Goal: Download file/media

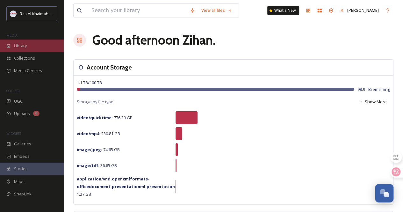
click at [35, 45] on div "Library" at bounding box center [32, 46] width 64 height 12
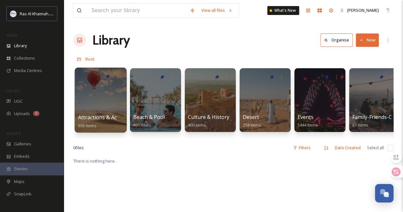
click at [96, 108] on div at bounding box center [101, 100] width 52 height 65
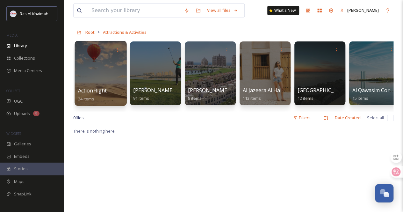
scroll to position [26, 0]
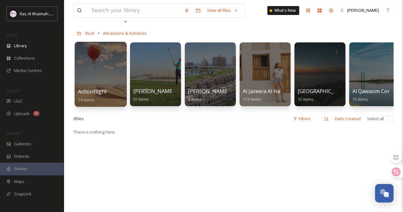
click at [103, 78] on div at bounding box center [101, 74] width 52 height 65
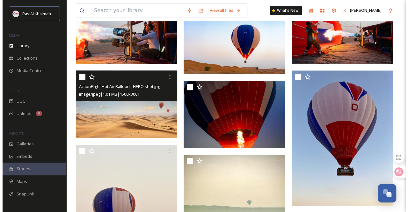
scroll to position [213, 0]
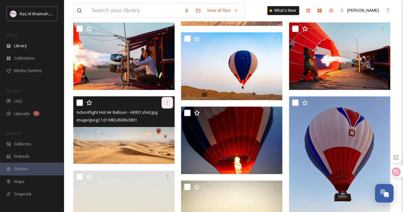
click at [168, 105] on icon at bounding box center [167, 102] width 5 height 5
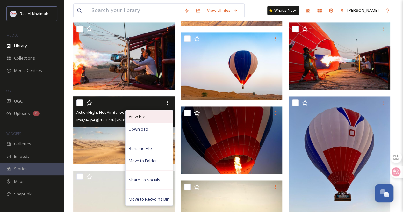
click at [161, 114] on div "View File" at bounding box center [149, 116] width 47 height 12
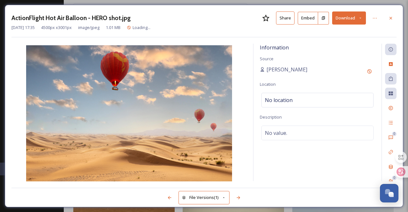
click at [361, 15] on button "Download" at bounding box center [349, 17] width 34 height 13
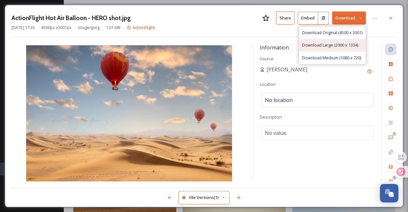
click at [349, 42] on span "Download Large (2000 x 1334)" at bounding box center [330, 45] width 56 height 6
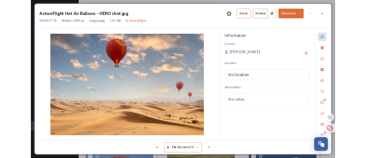
scroll to position [205, 0]
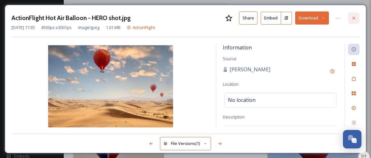
click at [356, 20] on icon at bounding box center [353, 18] width 5 height 5
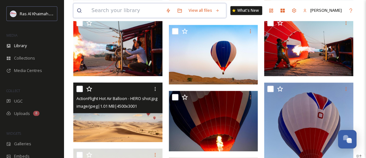
click at [114, 13] on input at bounding box center [125, 11] width 74 height 14
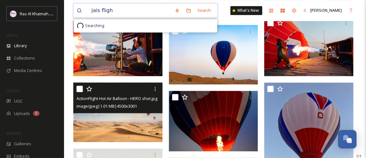
type input "jais flight"
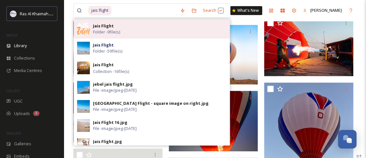
click at [130, 33] on div "Jais Flight Folder - 9 file(s)" at bounding box center [160, 29] width 134 height 12
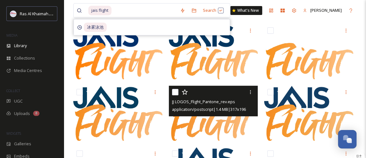
scroll to position [118, 0]
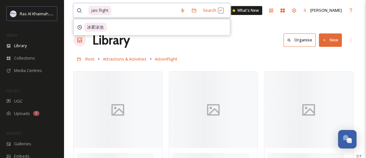
click at [122, 8] on input at bounding box center [144, 11] width 65 height 14
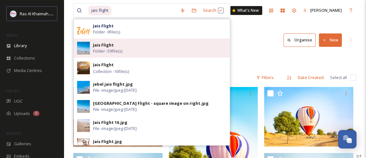
click at [135, 48] on div "Jais Flight Folder - 59 file(s)" at bounding box center [160, 48] width 134 height 12
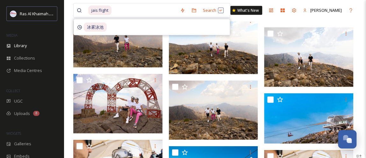
scroll to position [681, 0]
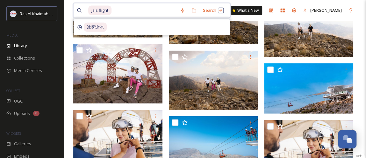
click at [141, 11] on input at bounding box center [144, 11] width 65 height 14
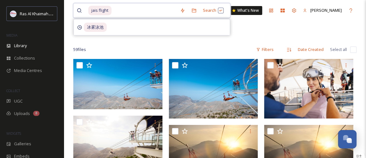
scroll to position [31, 0]
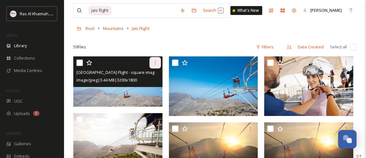
click at [157, 57] on div at bounding box center [155, 62] width 11 height 11
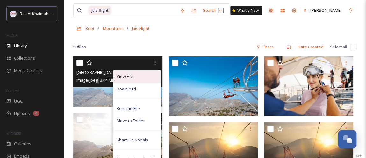
click at [145, 77] on div "View File" at bounding box center [136, 76] width 47 height 12
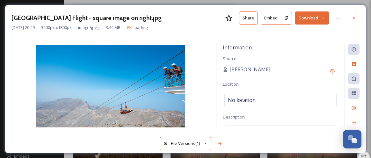
click at [325, 19] on icon at bounding box center [323, 18] width 4 height 4
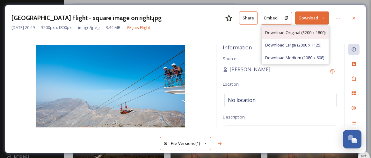
click at [311, 33] on span "Download Original (3200 x 1800)" at bounding box center [295, 33] width 60 height 6
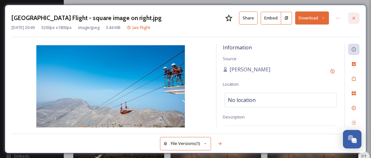
click at [355, 19] on icon at bounding box center [353, 18] width 5 height 5
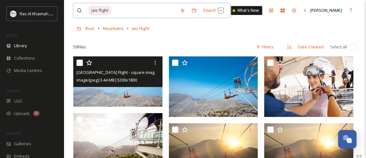
click at [118, 9] on input at bounding box center [144, 11] width 65 height 14
type input "j"
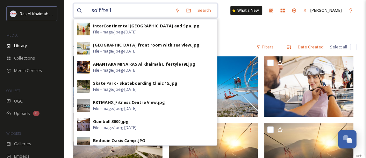
type input "sofitel"
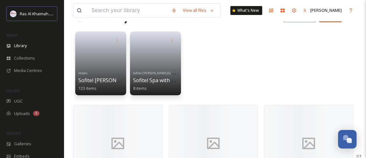
scroll to position [26, 0]
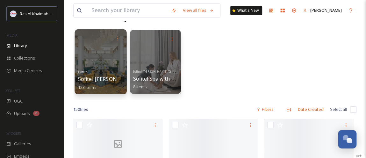
click at [110, 70] on div "Hotels [GEOGRAPHIC_DATA][PERSON_NAME] 123 items" at bounding box center [101, 79] width 46 height 24
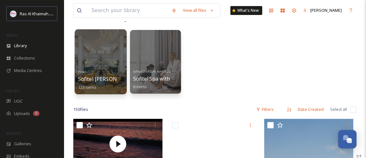
click at [102, 42] on div at bounding box center [101, 39] width 46 height 12
click at [106, 86] on div "Hotels [GEOGRAPHIC_DATA][PERSON_NAME] 123 items" at bounding box center [101, 79] width 46 height 24
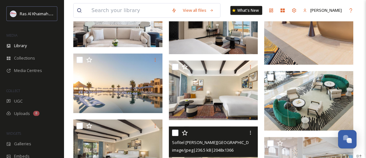
scroll to position [4077, 0]
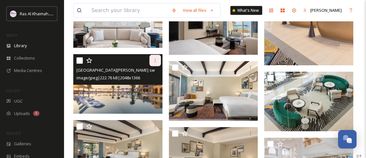
click at [157, 60] on div at bounding box center [155, 60] width 11 height 11
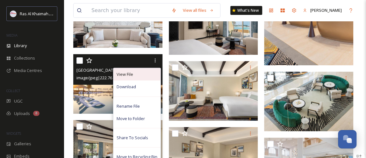
click at [149, 72] on div "View File" at bounding box center [136, 74] width 47 height 12
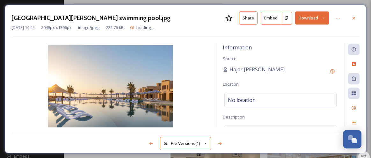
click at [325, 16] on icon at bounding box center [323, 18] width 4 height 4
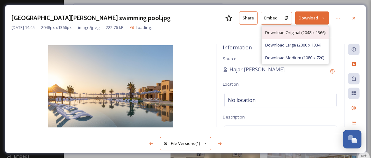
click at [312, 34] on span "Download Original (2048 x 1366)" at bounding box center [295, 33] width 60 height 6
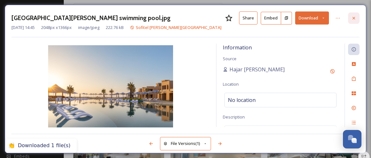
click at [354, 19] on icon at bounding box center [353, 18] width 5 height 5
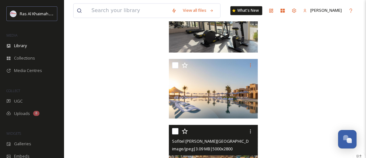
scroll to position [4810, 0]
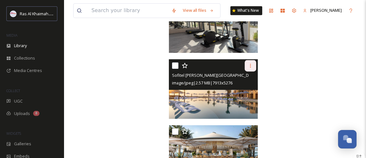
click at [249, 66] on icon at bounding box center [250, 65] width 5 height 5
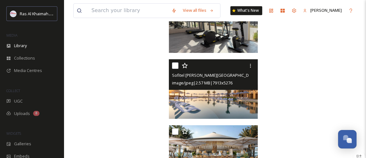
scroll to position [4838, 0]
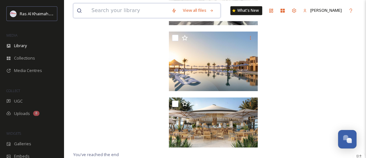
click at [128, 8] on input at bounding box center [128, 11] width 80 height 14
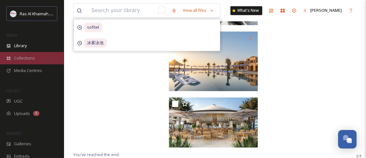
click at [29, 55] on span "Collections" at bounding box center [24, 58] width 21 height 6
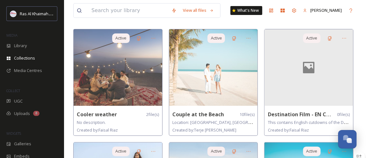
scroll to position [40, 0]
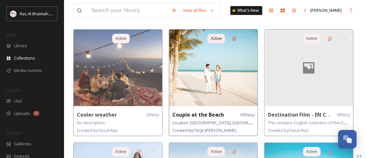
click at [225, 68] on img at bounding box center [213, 68] width 89 height 77
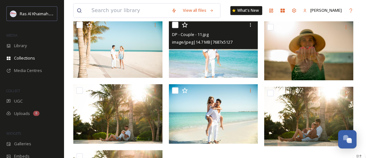
scroll to position [207, 0]
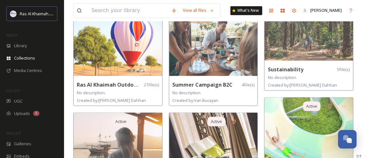
scroll to position [523, 0]
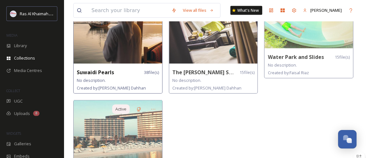
scroll to position [649, 0]
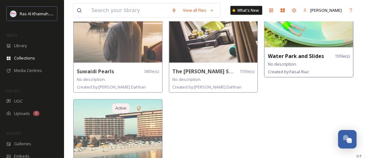
click at [321, 60] on div "No description." at bounding box center [309, 64] width 82 height 8
click at [311, 53] on strong "Water Park and Slides" at bounding box center [296, 56] width 56 height 7
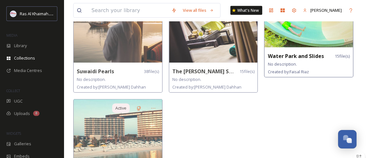
click at [310, 46] on div "Active Water Park and Slides 15 file(s) No description. Created by: [PERSON_NAM…" at bounding box center [308, 24] width 89 height 107
click at [319, 42] on img at bounding box center [309, 9] width 89 height 77
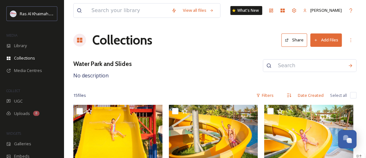
click at [98, 11] on input at bounding box center [128, 11] width 80 height 14
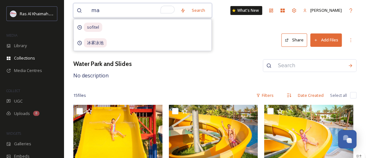
type input "man"
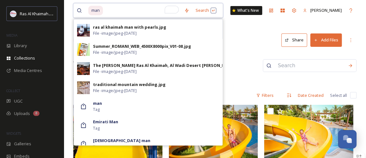
scroll to position [305, 0]
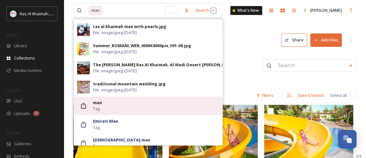
click at [159, 107] on div "man Tag" at bounding box center [156, 106] width 126 height 12
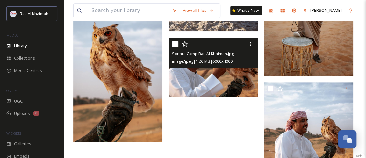
scroll to position [205, 0]
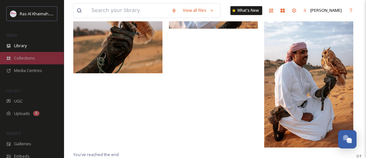
click at [24, 59] on span "Collections" at bounding box center [24, 58] width 21 height 6
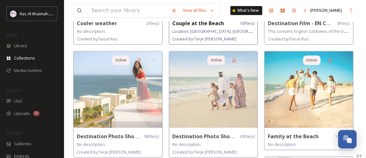
scroll to position [131, 0]
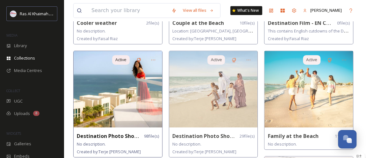
click at [128, 99] on img at bounding box center [118, 89] width 89 height 77
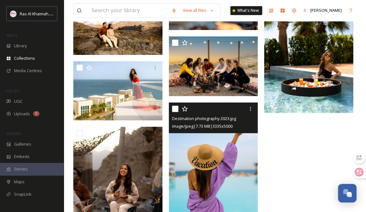
scroll to position [3486, 0]
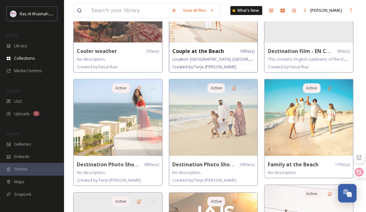
scroll to position [105, 0]
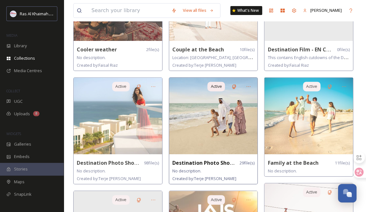
click at [220, 128] on img at bounding box center [213, 115] width 89 height 77
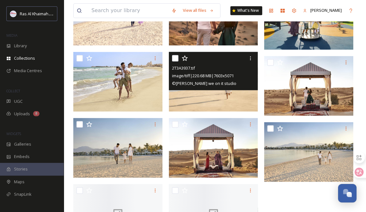
scroll to position [549, 0]
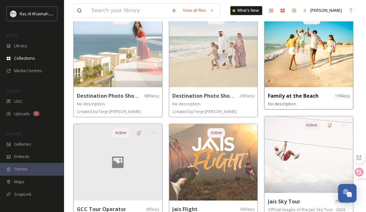
scroll to position [172, 0]
click at [315, 76] on img at bounding box center [309, 48] width 89 height 77
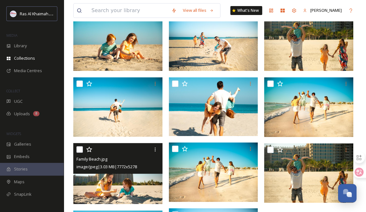
scroll to position [153, 0]
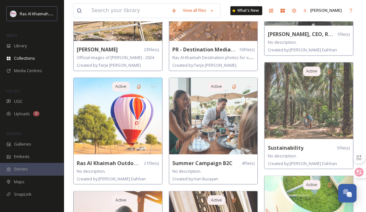
scroll to position [452, 0]
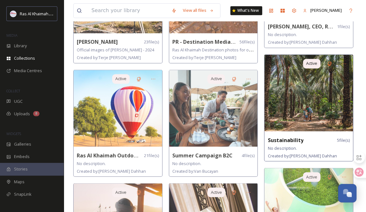
click at [317, 89] on img at bounding box center [309, 93] width 89 height 77
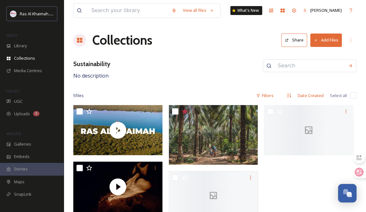
scroll to position [11, 0]
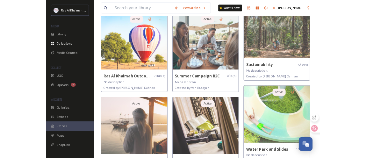
scroll to position [644, 0]
